Goal: Transaction & Acquisition: Purchase product/service

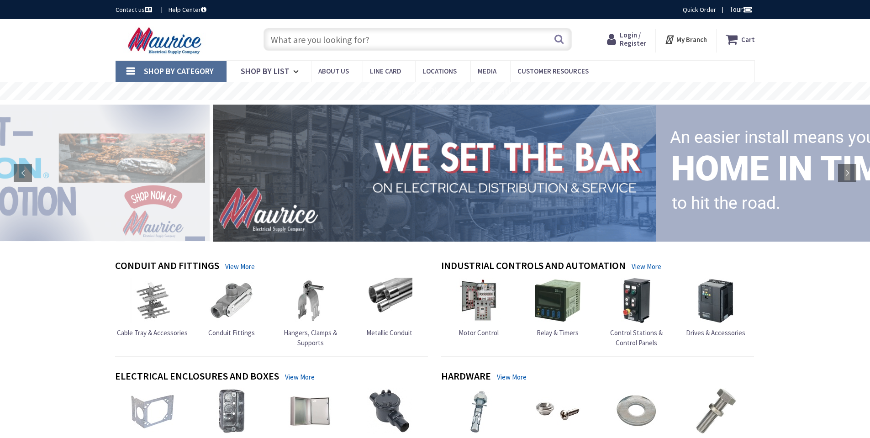
click at [632, 37] on span "Login / Register" at bounding box center [633, 39] width 26 height 17
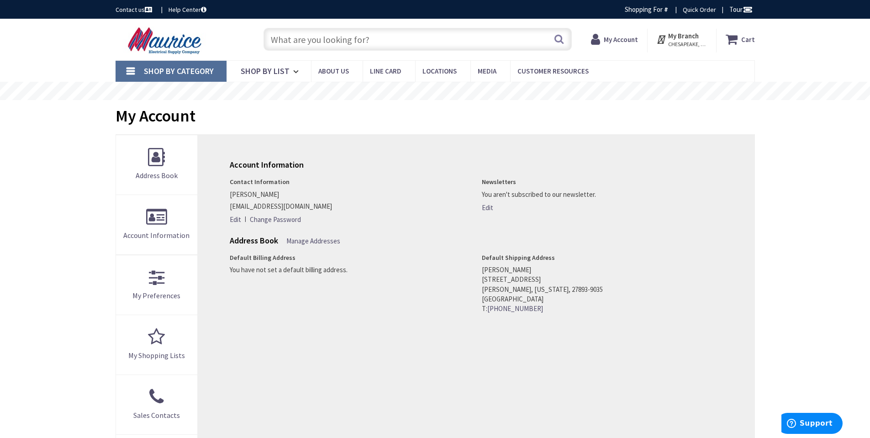
click at [292, 39] on input "text" at bounding box center [418, 39] width 308 height 23
click at [296, 38] on input "text" at bounding box center [418, 39] width 308 height 23
click at [312, 39] on input "text" at bounding box center [418, 39] width 308 height 23
paste input "SLWN3/8ZN"
type input "SLWN3/8ZN"
